Goal: Task Accomplishment & Management: Use online tool/utility

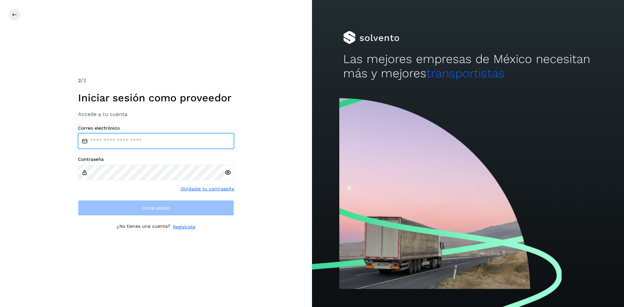
click at [156, 136] on input "email" at bounding box center [156, 141] width 156 height 16
paste input "**********"
type input "**********"
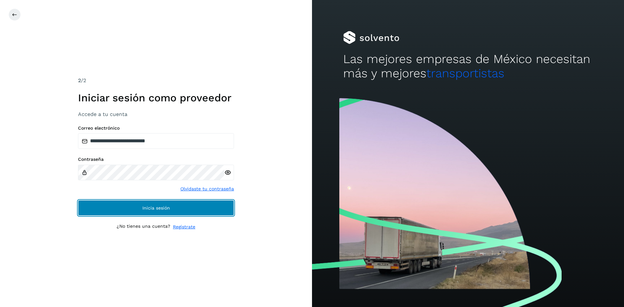
click at [179, 206] on button "Inicia sesión" at bounding box center [156, 208] width 156 height 16
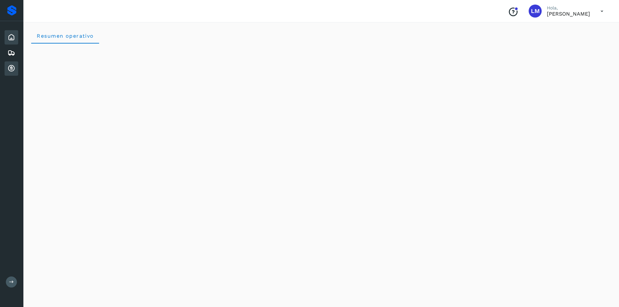
click at [12, 65] on icon at bounding box center [11, 69] width 8 height 8
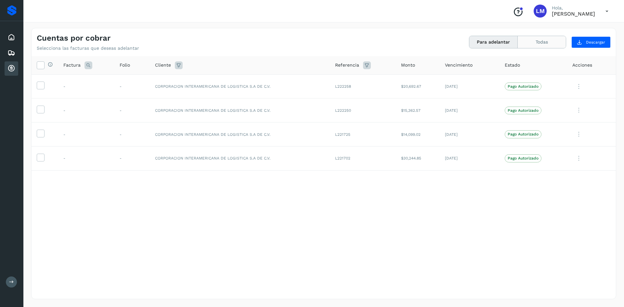
click at [544, 38] on button "Todas" at bounding box center [542, 42] width 48 height 12
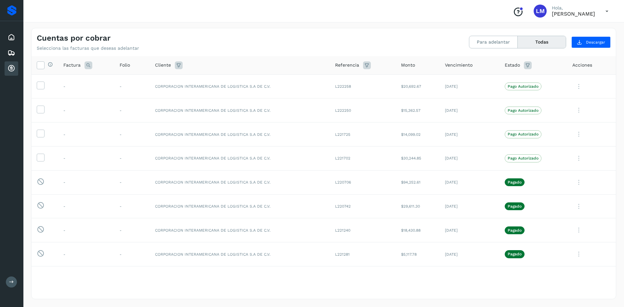
click at [443, 289] on div "Selecciona todas las facturas disponibles para adelanto Factura Folio Cliente R…" at bounding box center [324, 177] width 585 height 242
click at [575, 183] on icon at bounding box center [579, 182] width 13 height 13
click at [554, 237] on button "CEP" at bounding box center [571, 236] width 77 height 12
click at [576, 232] on icon at bounding box center [579, 230] width 13 height 13
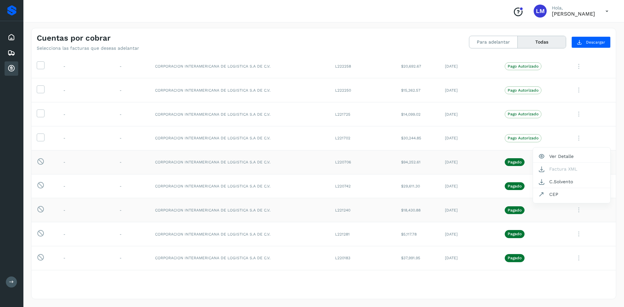
click at [573, 234] on div at bounding box center [312, 153] width 624 height 307
click at [574, 236] on icon at bounding box center [579, 234] width 13 height 13
click at [549, 197] on button "CEP" at bounding box center [571, 195] width 77 height 12
click at [573, 186] on icon at bounding box center [579, 186] width 13 height 13
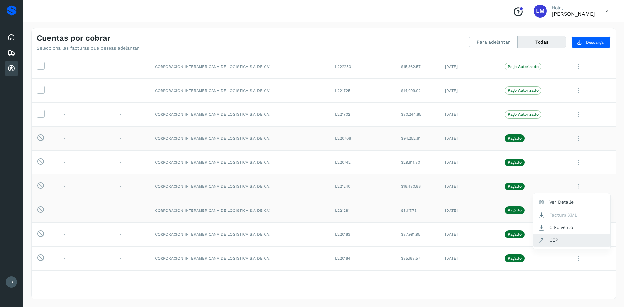
click at [558, 238] on button "CEP" at bounding box center [571, 240] width 77 height 12
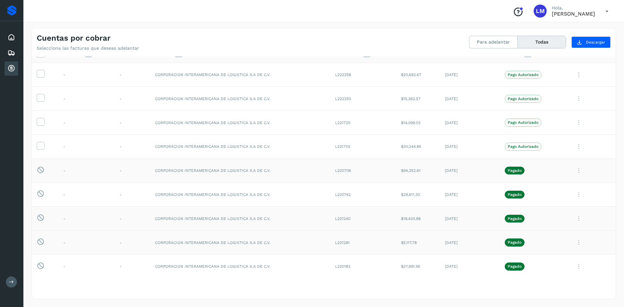
scroll to position [11, 0]
click at [574, 196] on icon at bounding box center [579, 195] width 13 height 13
click at [559, 250] on button "CEP" at bounding box center [571, 249] width 77 height 12
click at [573, 172] on icon at bounding box center [579, 171] width 13 height 13
click at [562, 225] on button "CEP" at bounding box center [571, 225] width 77 height 12
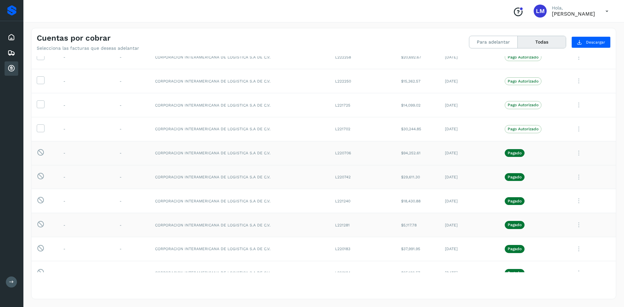
scroll to position [0, 0]
